Goal: Task Accomplishment & Management: Use online tool/utility

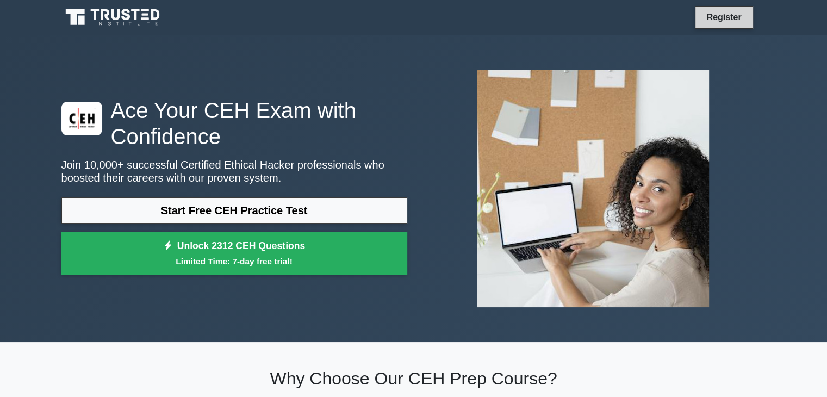
click at [731, 24] on link "Register" at bounding box center [724, 17] width 48 height 14
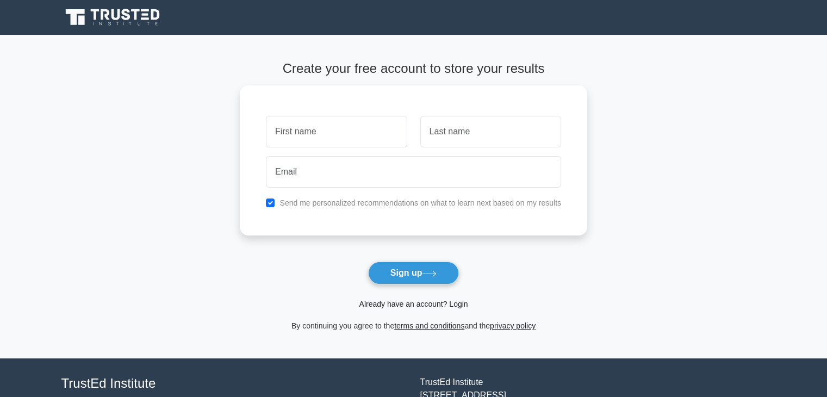
click at [405, 303] on link "Already have an account? Login" at bounding box center [413, 304] width 109 height 9
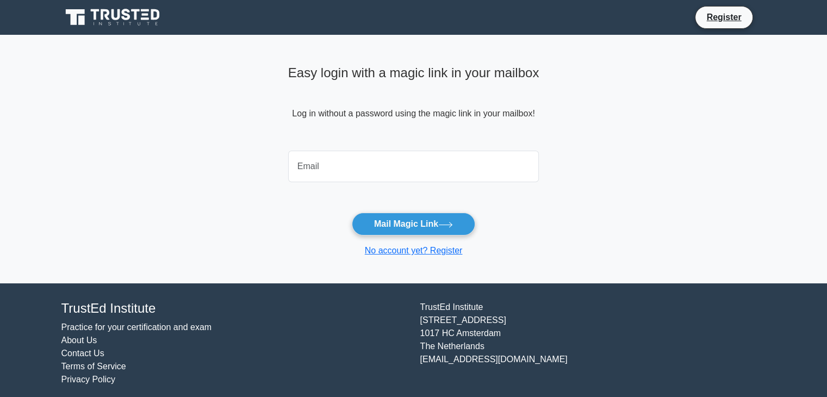
click at [371, 165] on input "email" at bounding box center [413, 167] width 251 height 32
type input "nikynikhil987@gmail.com"
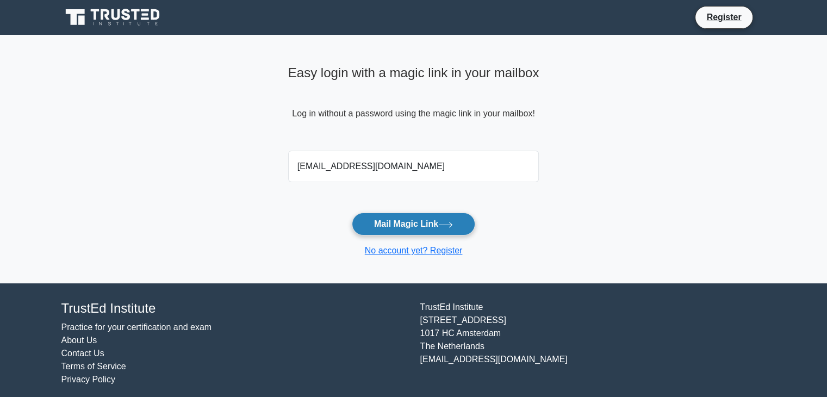
click at [415, 229] on button "Mail Magic Link" at bounding box center [413, 224] width 123 height 23
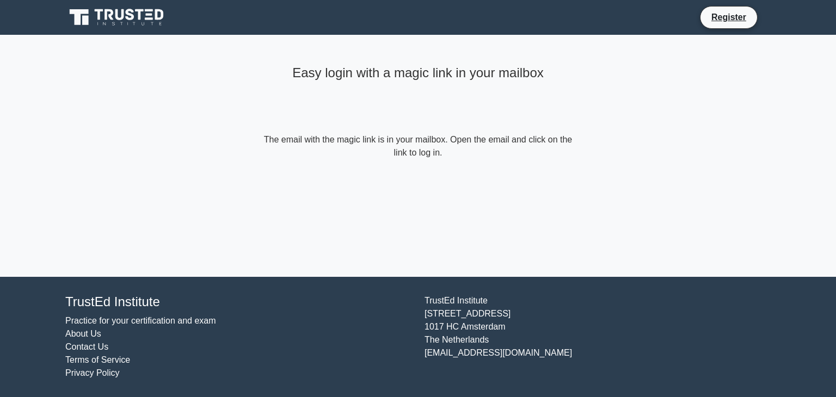
click at [541, 218] on div "Easy login with a magic link in your mailbox The email with the magic link is i…" at bounding box center [418, 156] width 326 height 242
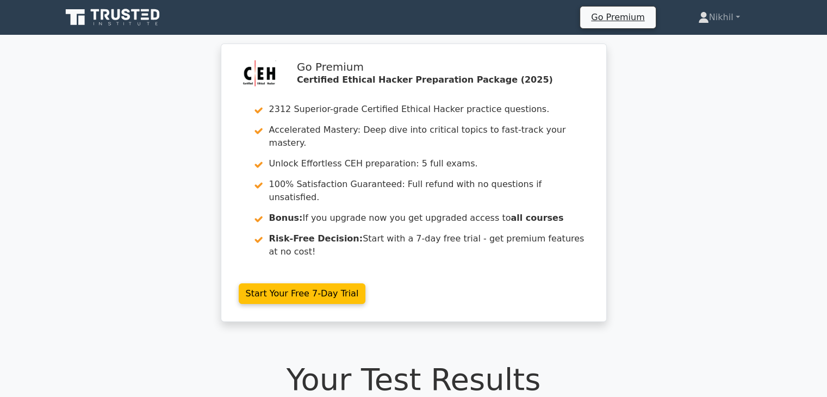
click at [116, 18] on icon at bounding box center [116, 14] width 9 height 11
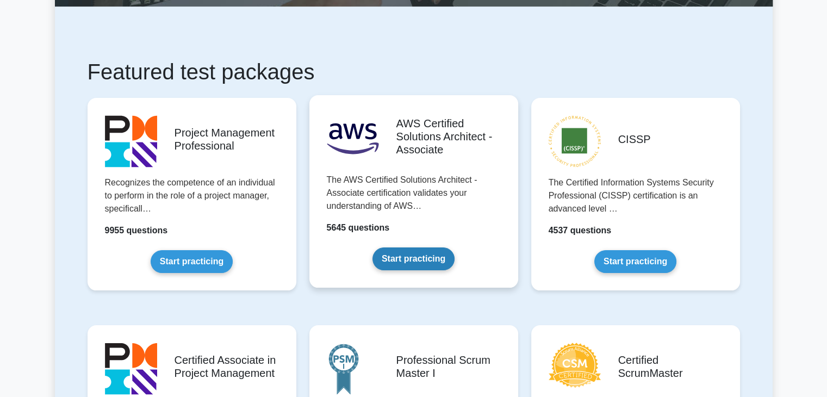
scroll to position [163, 0]
